Goal: Task Accomplishment & Management: Use online tool/utility

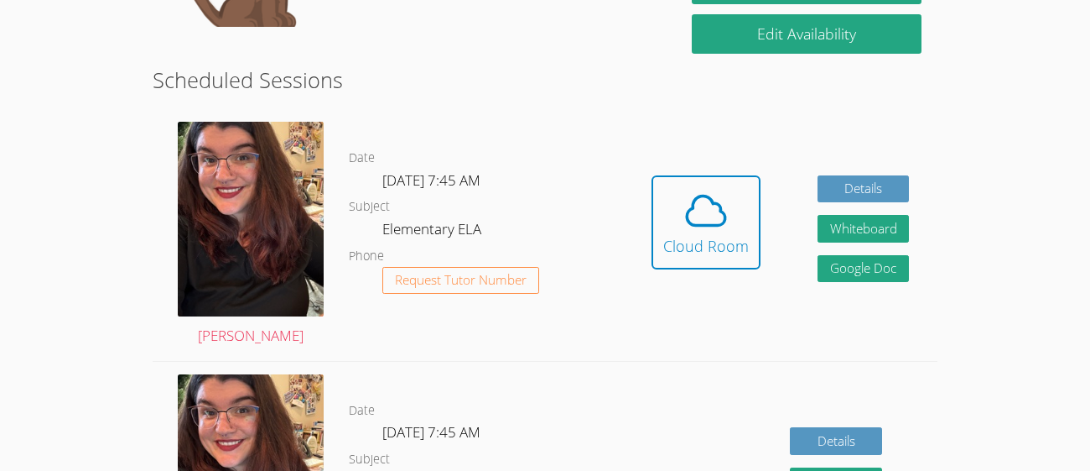
scroll to position [299, 0]
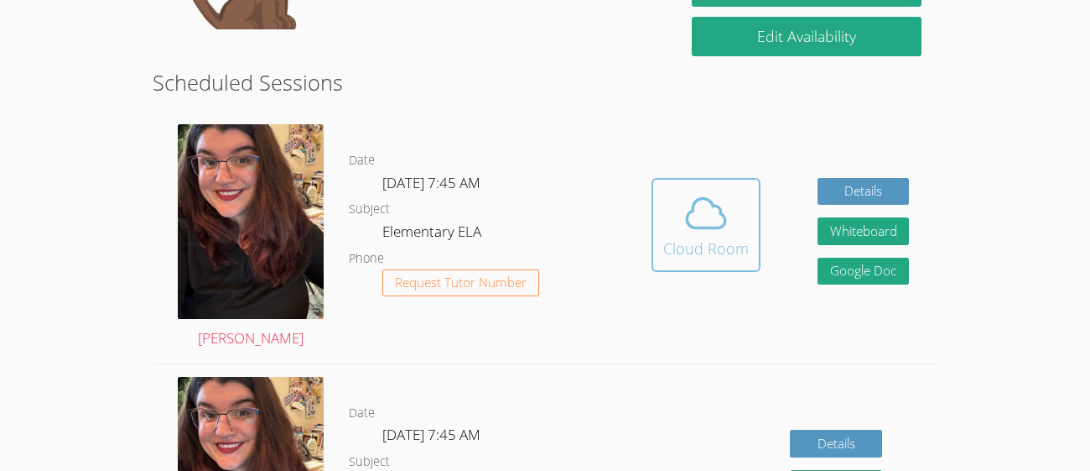
click at [674, 209] on span at bounding box center [706, 213] width 86 height 47
click at [724, 205] on icon at bounding box center [706, 213] width 47 height 47
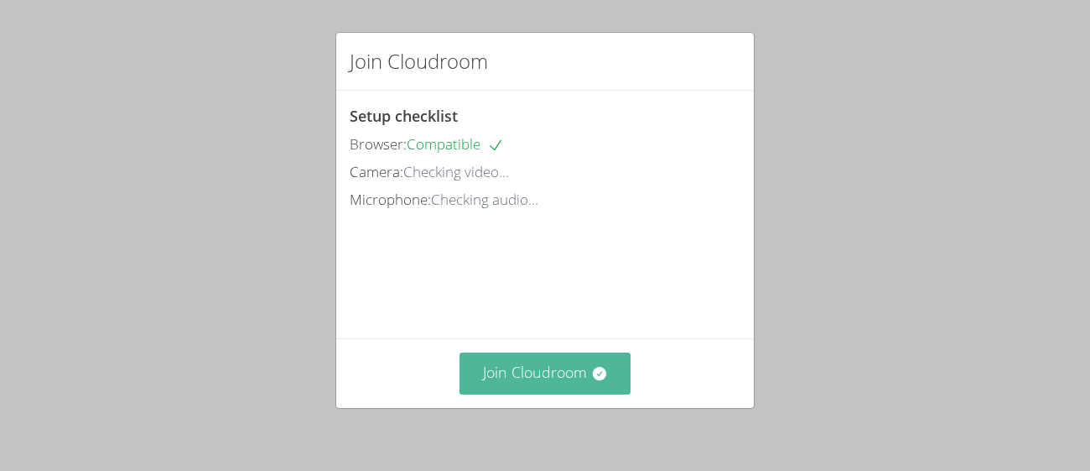
click at [606, 377] on icon at bounding box center [599, 373] width 17 height 17
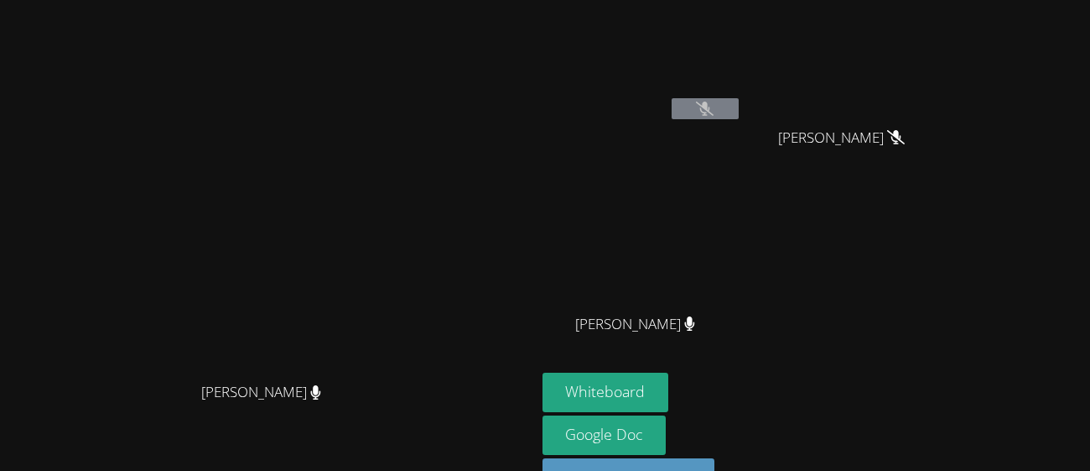
click at [739, 110] on button at bounding box center [705, 108] width 67 height 21
click at [669, 382] on button "Whiteboard" at bounding box center [606, 391] width 127 height 39
click at [699, 320] on icon at bounding box center [690, 323] width 18 height 14
click at [669, 399] on button "Whiteboard" at bounding box center [606, 391] width 127 height 39
click at [669, 393] on button "Whiteboard" at bounding box center [606, 391] width 127 height 39
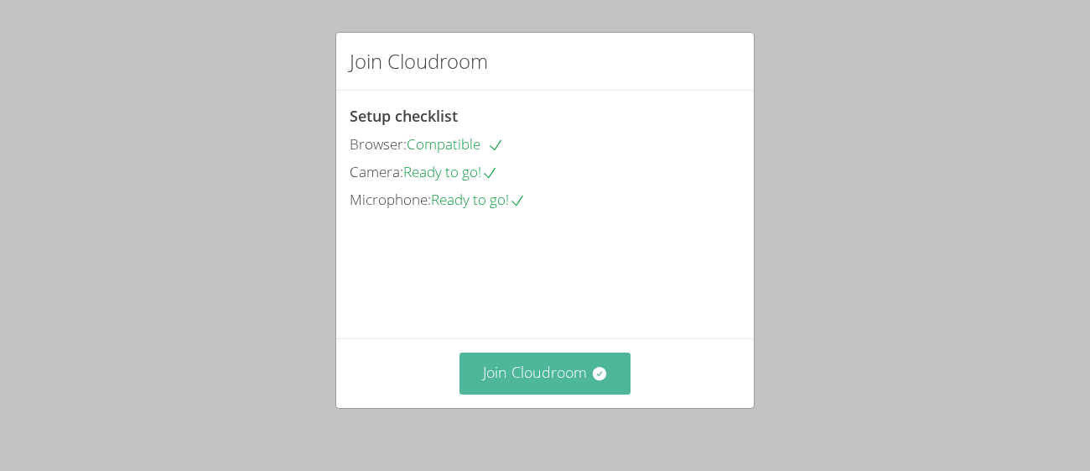
click at [578, 367] on button "Join Cloudroom" at bounding box center [546, 372] width 172 height 41
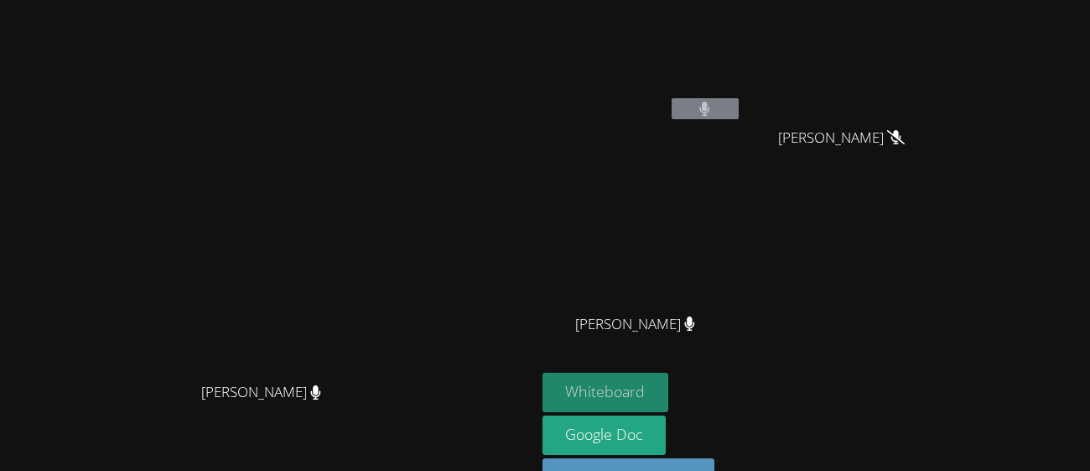
click at [669, 382] on button "Whiteboard" at bounding box center [606, 391] width 127 height 39
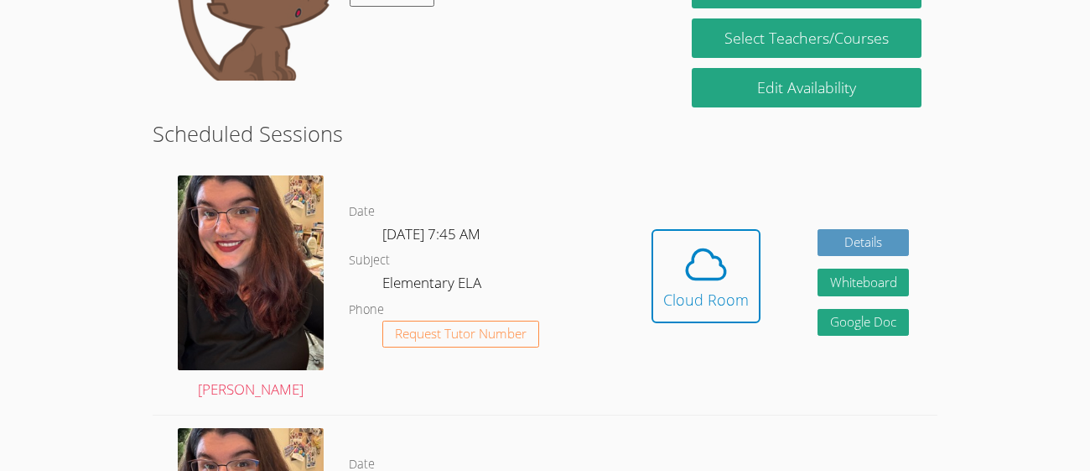
scroll to position [264, 0]
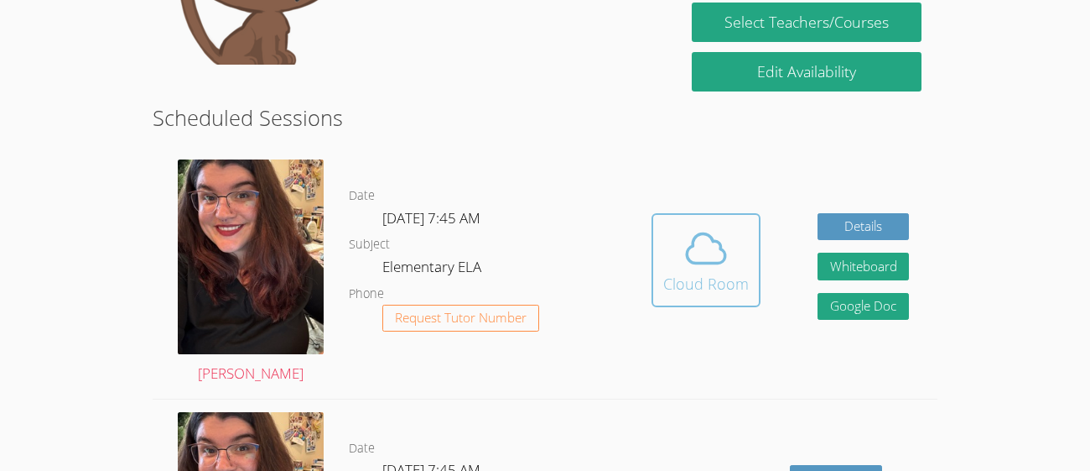
click at [720, 268] on icon at bounding box center [706, 248] width 47 height 47
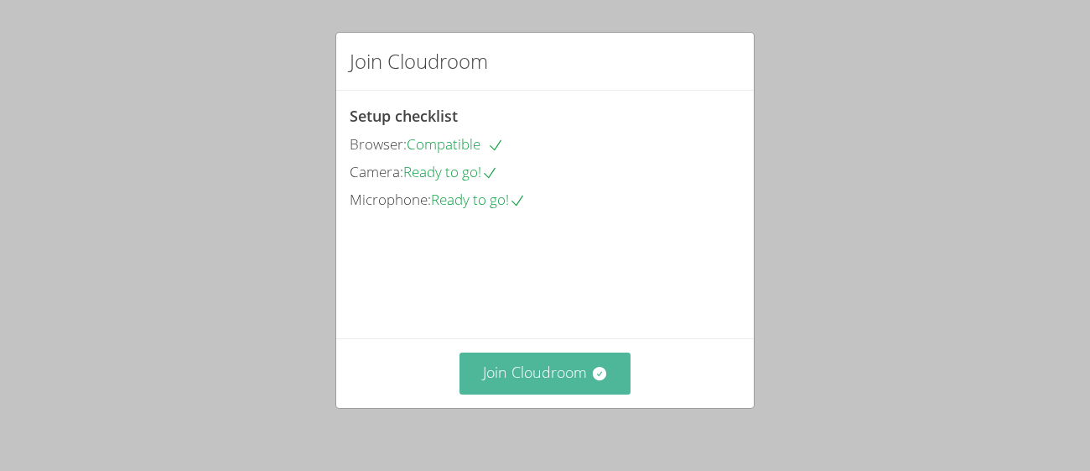
click at [592, 373] on icon at bounding box center [599, 373] width 17 height 17
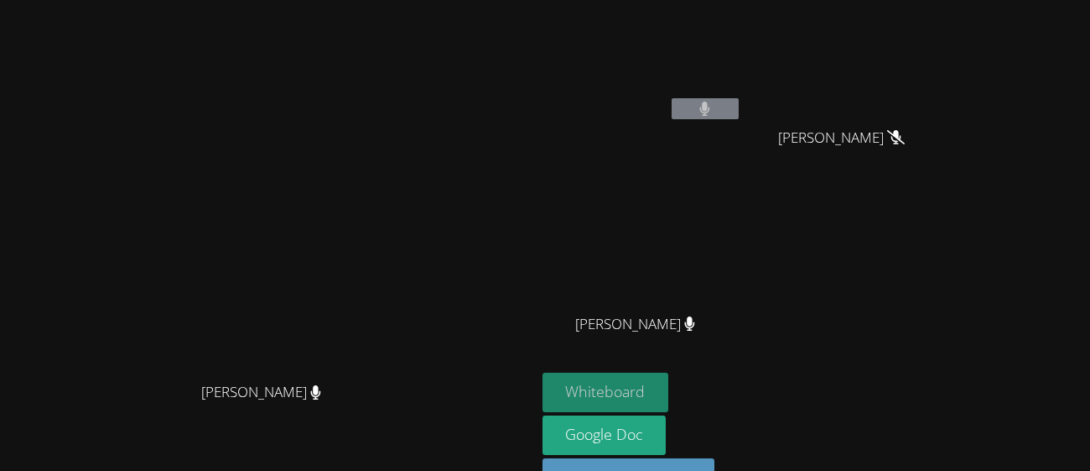
click at [669, 402] on button "Whiteboard" at bounding box center [606, 391] width 127 height 39
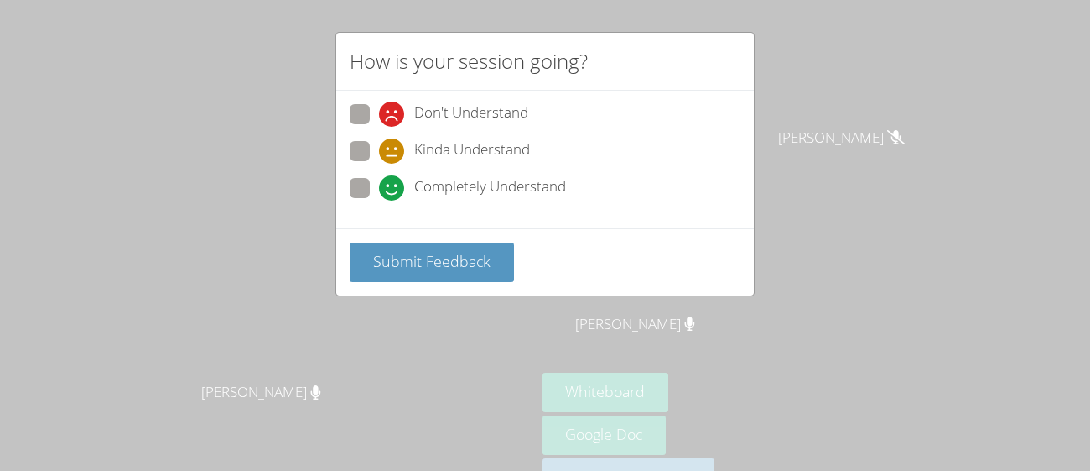
click at [379, 200] on span at bounding box center [379, 200] width 0 height 0
click at [379, 185] on input "Completely Understand" at bounding box center [386, 185] width 14 height 14
radio input "true"
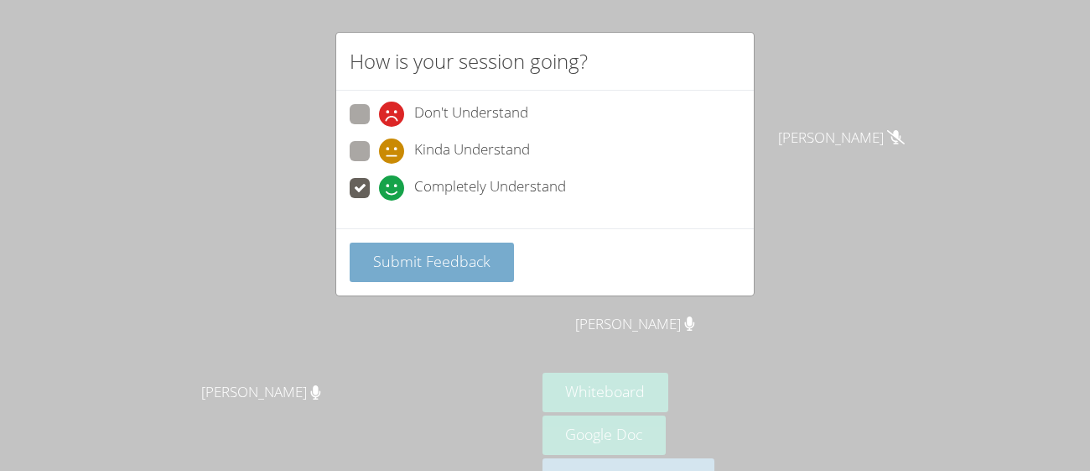
click at [460, 261] on span "Submit Feedback" at bounding box center [431, 261] width 117 height 20
